Goal: Transaction & Acquisition: Book appointment/travel/reservation

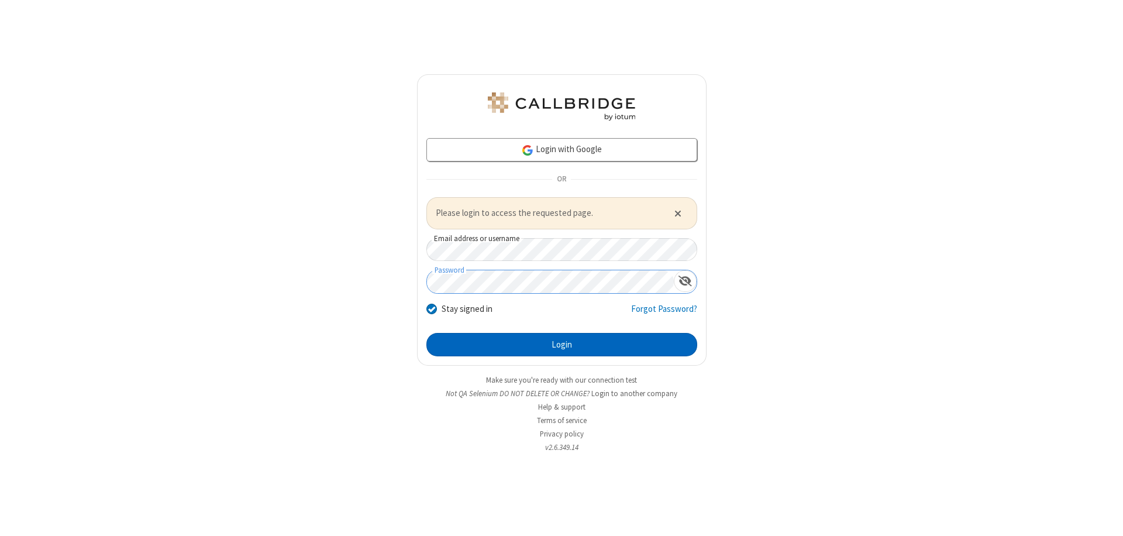
click at [562, 344] on button "Login" at bounding box center [561, 344] width 271 height 23
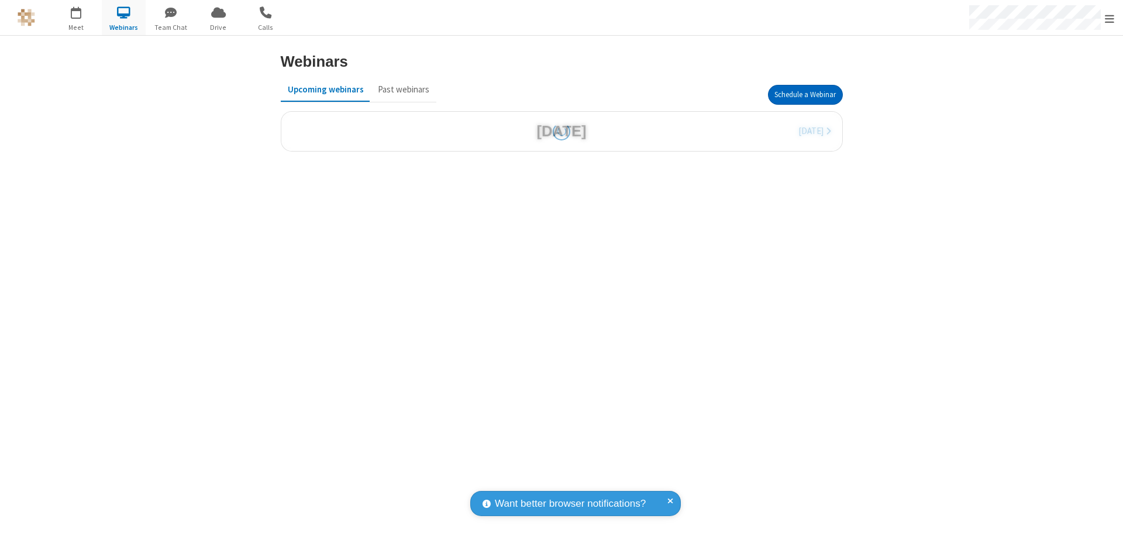
click at [805, 95] on button "Schedule a Webinar" at bounding box center [805, 95] width 75 height 20
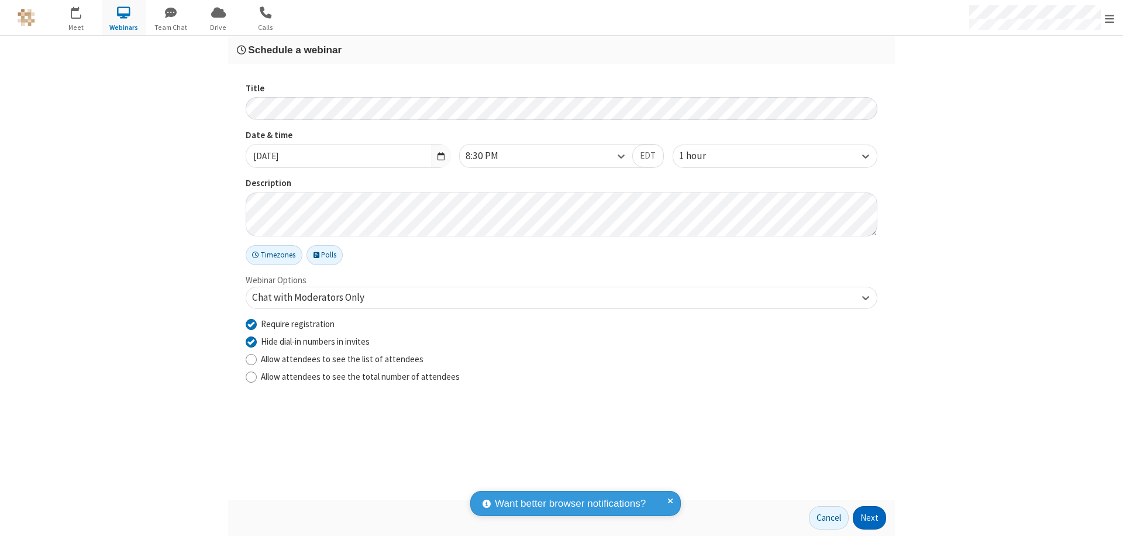
click at [870, 518] on button "Next" at bounding box center [869, 517] width 33 height 23
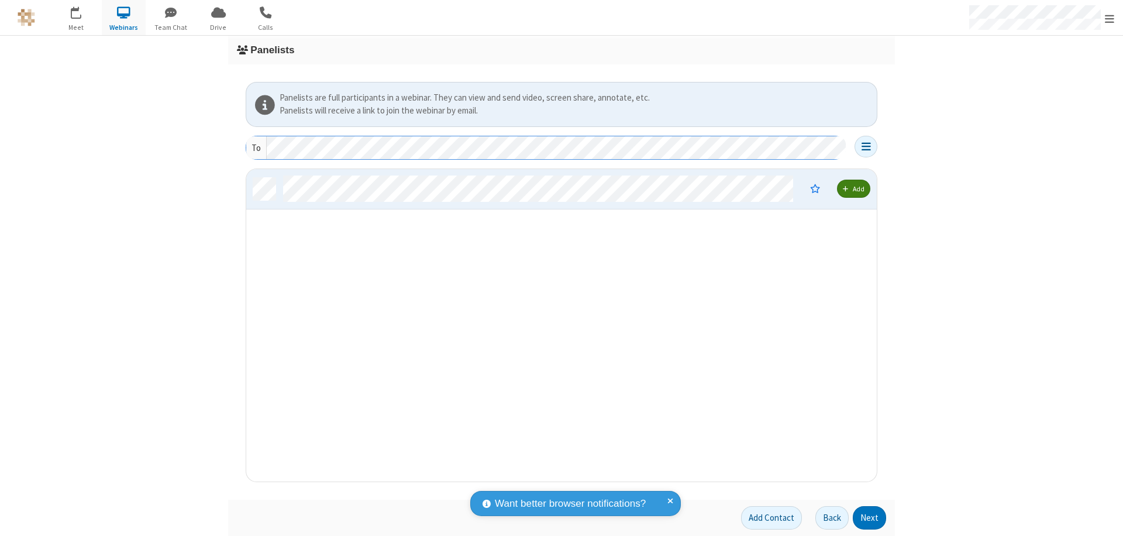
scroll to position [304, 622]
click at [870, 518] on button "Next" at bounding box center [869, 517] width 33 height 23
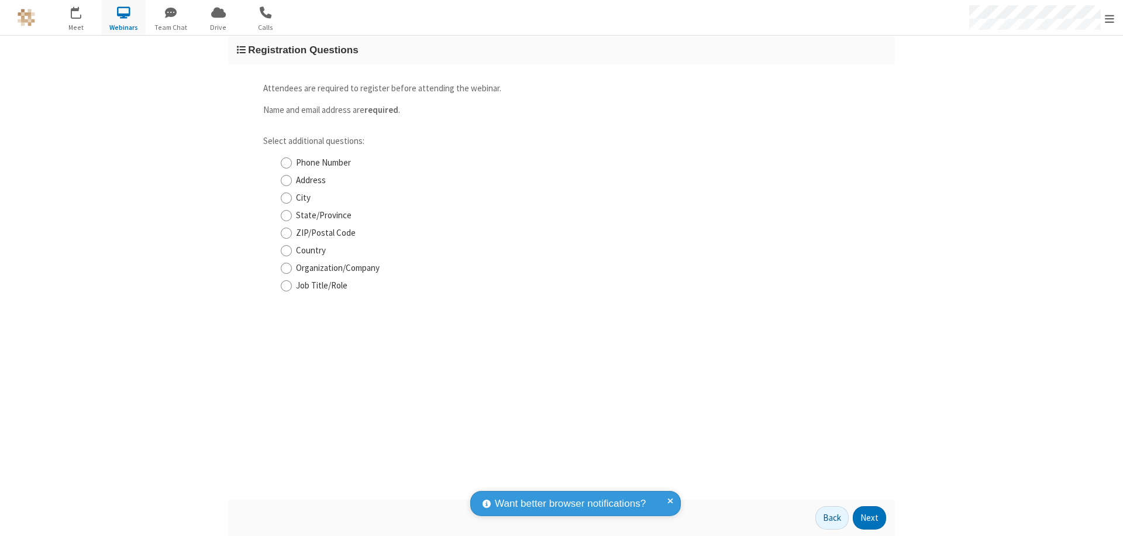
click at [286, 163] on input "Phone Number" at bounding box center [286, 163] width 11 height 12
checkbox input "true"
click at [870, 518] on button "Next" at bounding box center [869, 517] width 33 height 23
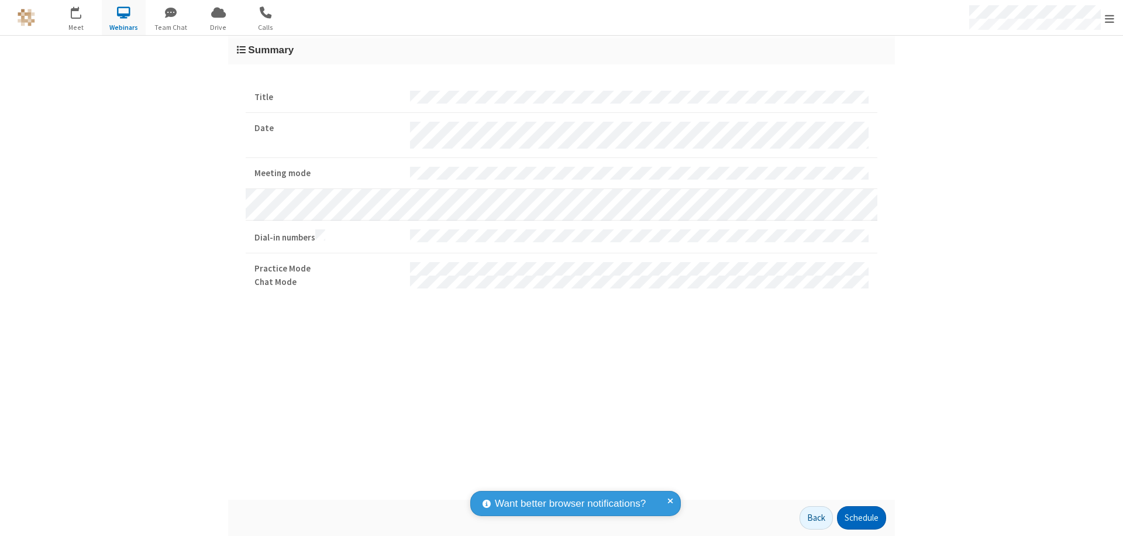
click at [861, 518] on button "Schedule" at bounding box center [861, 517] width 49 height 23
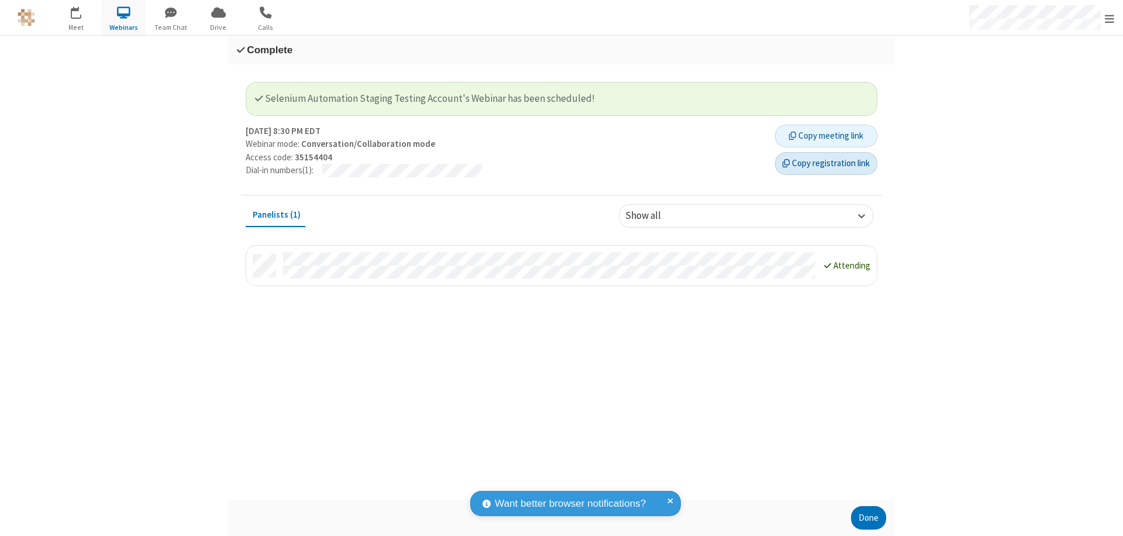
click at [826, 163] on button "Copy registration link" at bounding box center [826, 163] width 102 height 23
click at [869, 518] on button "Done" at bounding box center [868, 517] width 35 height 23
